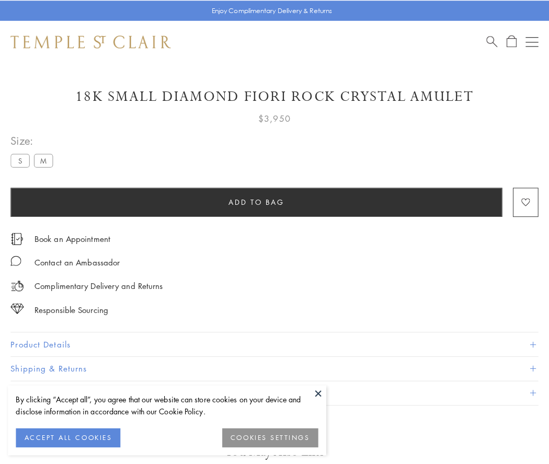
scroll to position [52, 0]
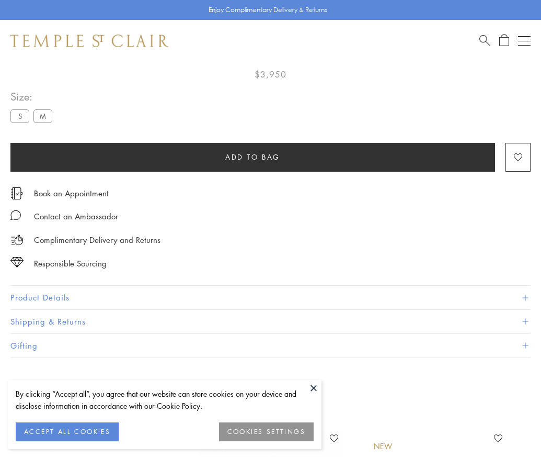
click at [253, 156] on span "Add to bag" at bounding box center [252, 157] width 55 height 12
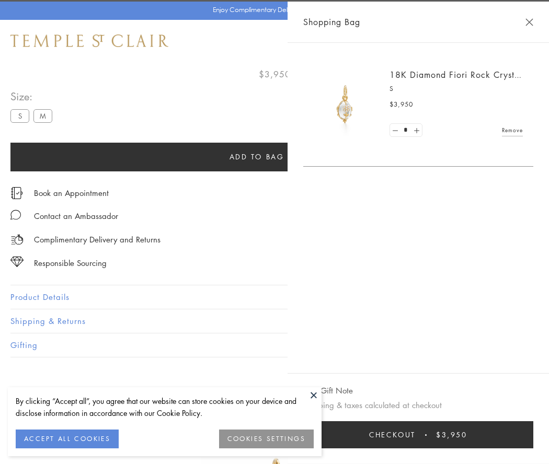
click at [416, 435] on span "Checkout" at bounding box center [392, 435] width 47 height 12
